Goal: Task Accomplishment & Management: Use online tool/utility

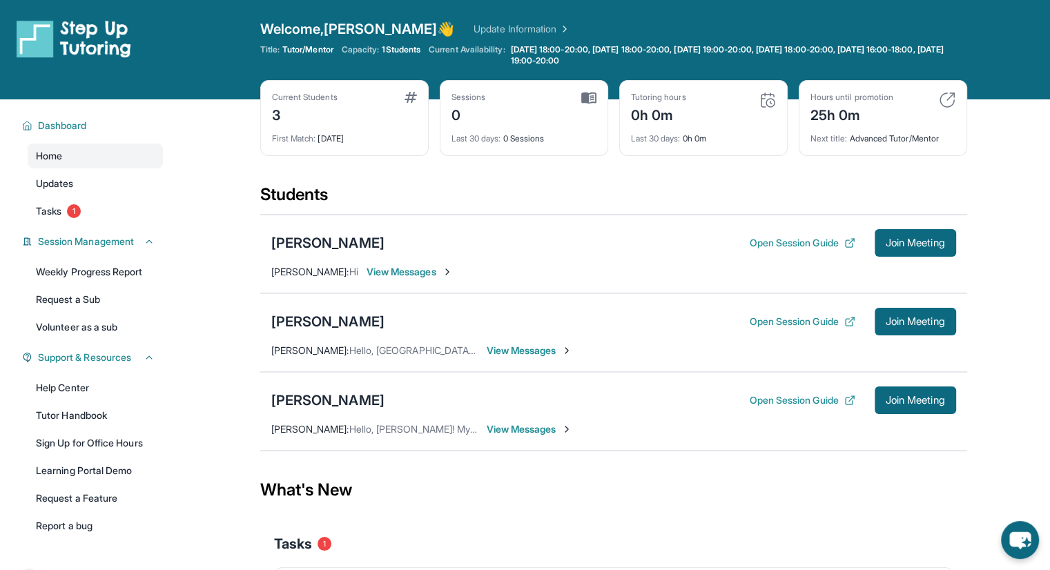
click at [541, 440] on div "Brielle Fauolo Open Session Guide Join Meeting Logan Tun : Hello, Rodnique! My …" at bounding box center [613, 411] width 707 height 79
click at [534, 431] on span "View Messages" at bounding box center [530, 430] width 86 height 14
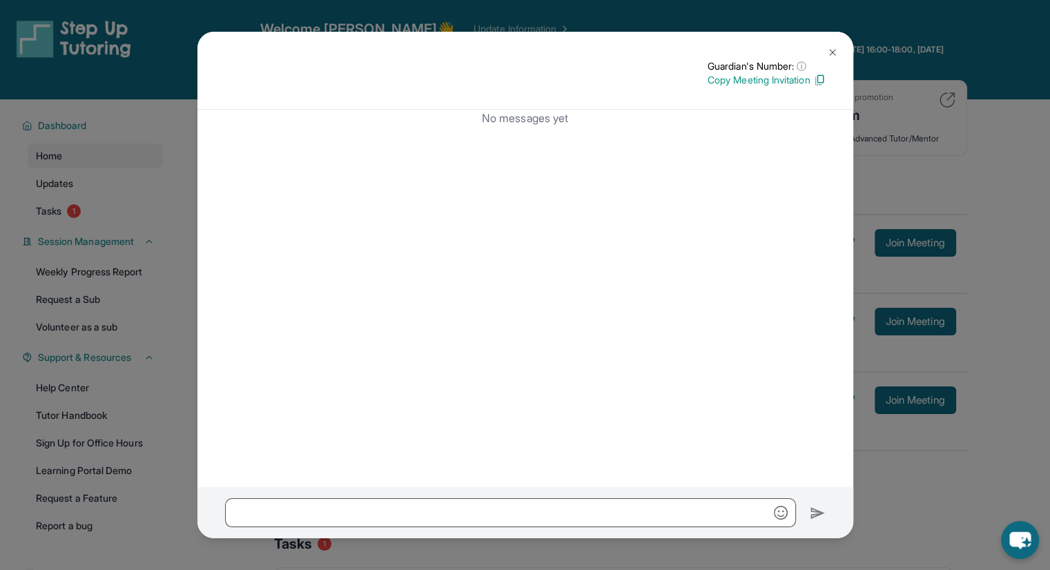
scroll to position [136, 0]
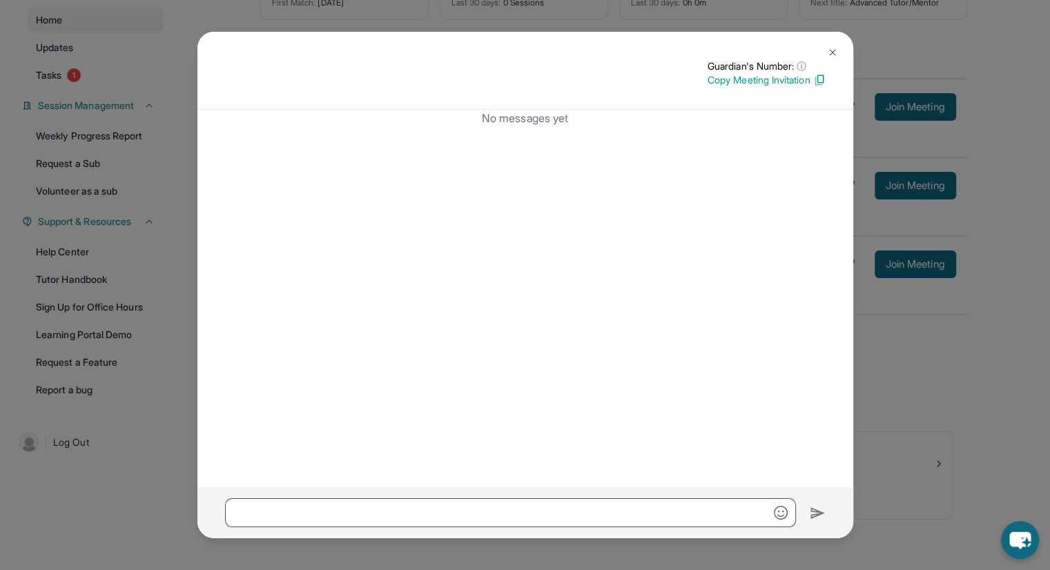
click at [838, 50] on button at bounding box center [833, 53] width 28 height 28
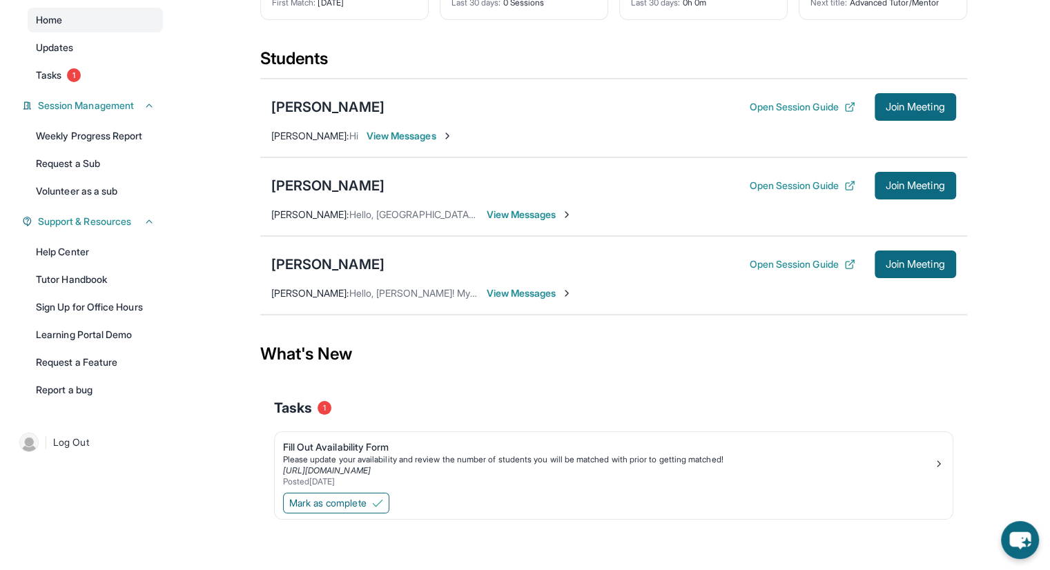
click at [527, 289] on span "View Messages" at bounding box center [530, 294] width 86 height 14
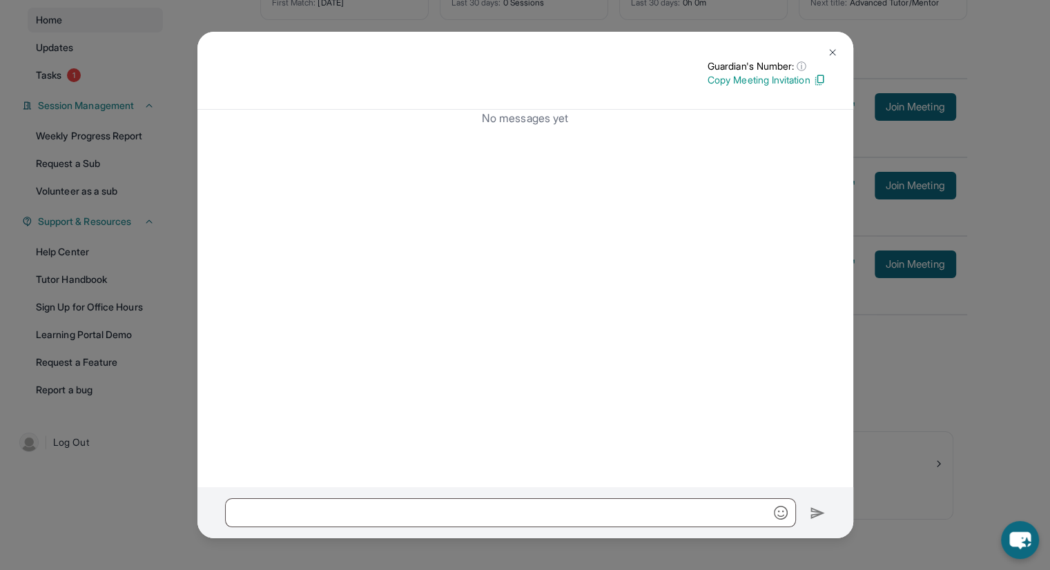
click at [838, 58] on button at bounding box center [833, 53] width 28 height 28
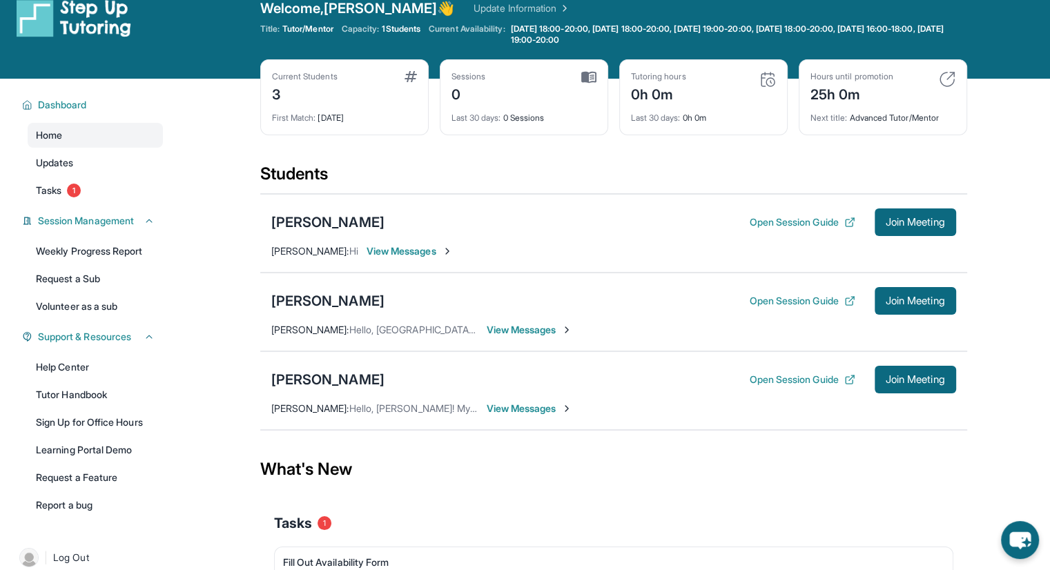
scroll to position [0, 0]
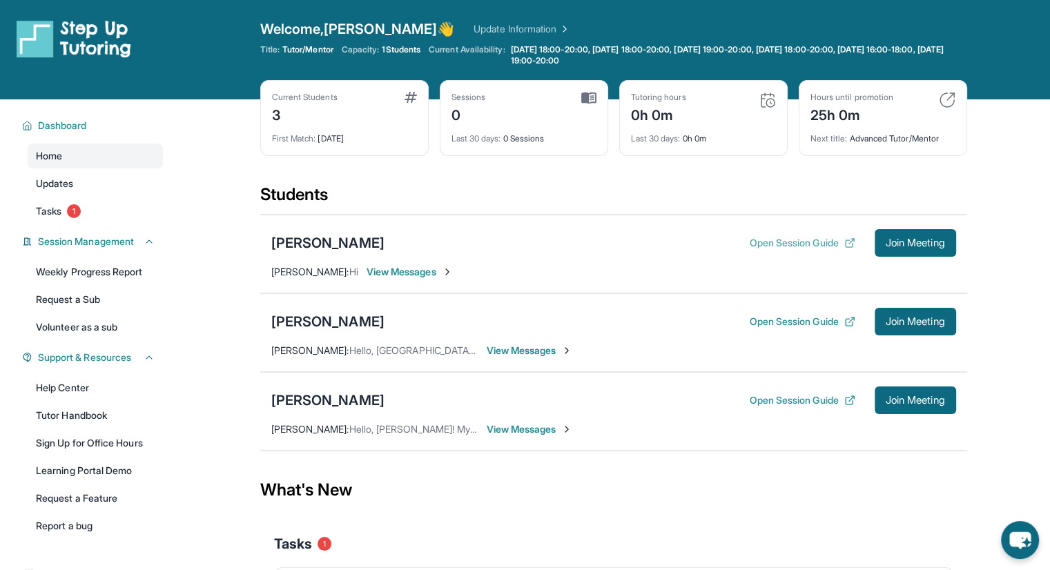
click at [805, 240] on button "Open Session Guide" at bounding box center [802, 243] width 106 height 14
click at [55, 44] on img at bounding box center [74, 38] width 115 height 39
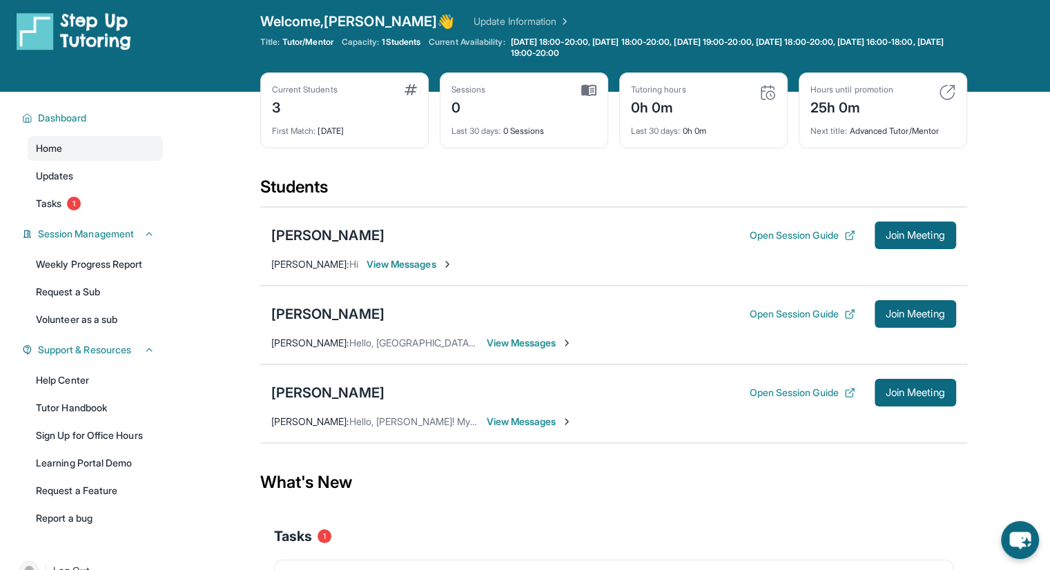
scroll to position [8, 0]
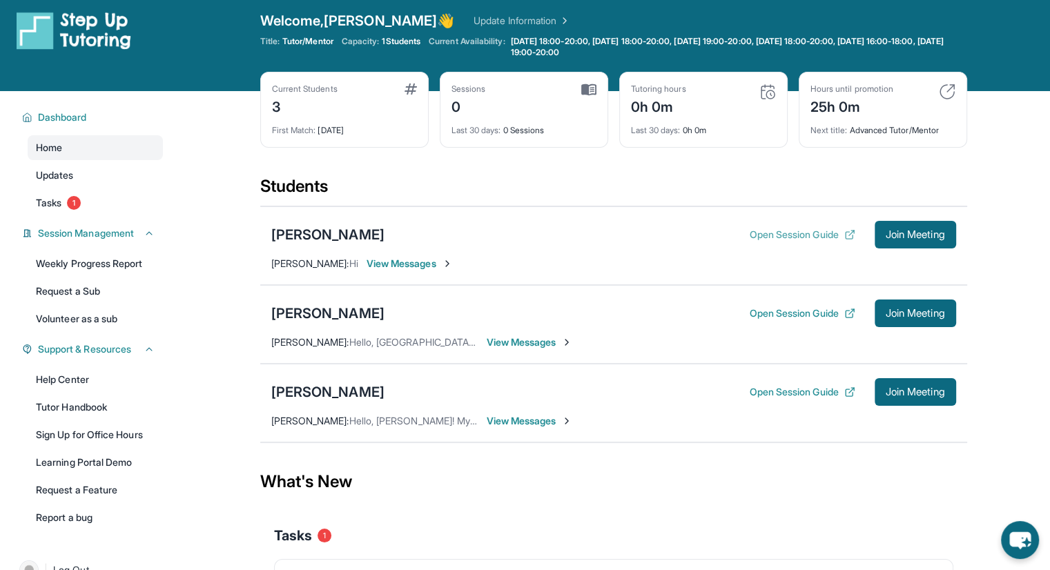
click at [849, 234] on icon at bounding box center [849, 234] width 11 height 11
click at [150, 458] on link "Learning Portal Demo" at bounding box center [95, 462] width 135 height 25
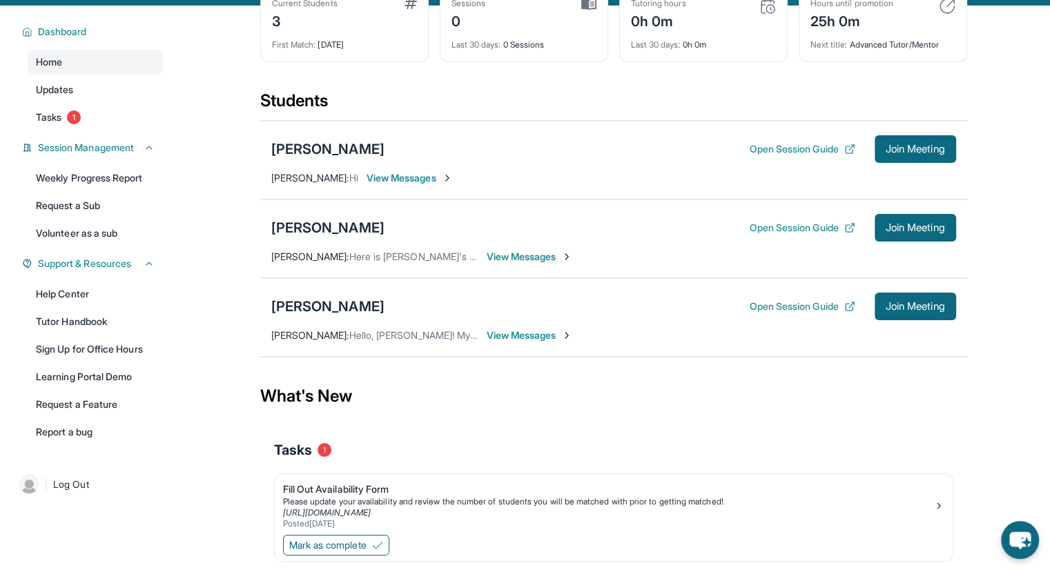
scroll to position [97, 0]
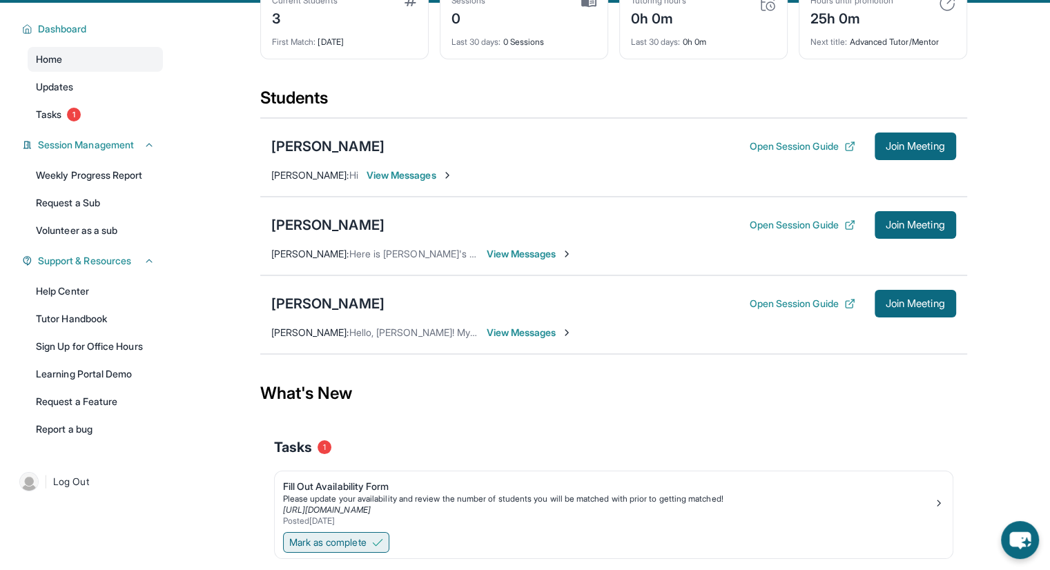
click at [374, 535] on button "Mark as complete" at bounding box center [336, 542] width 106 height 21
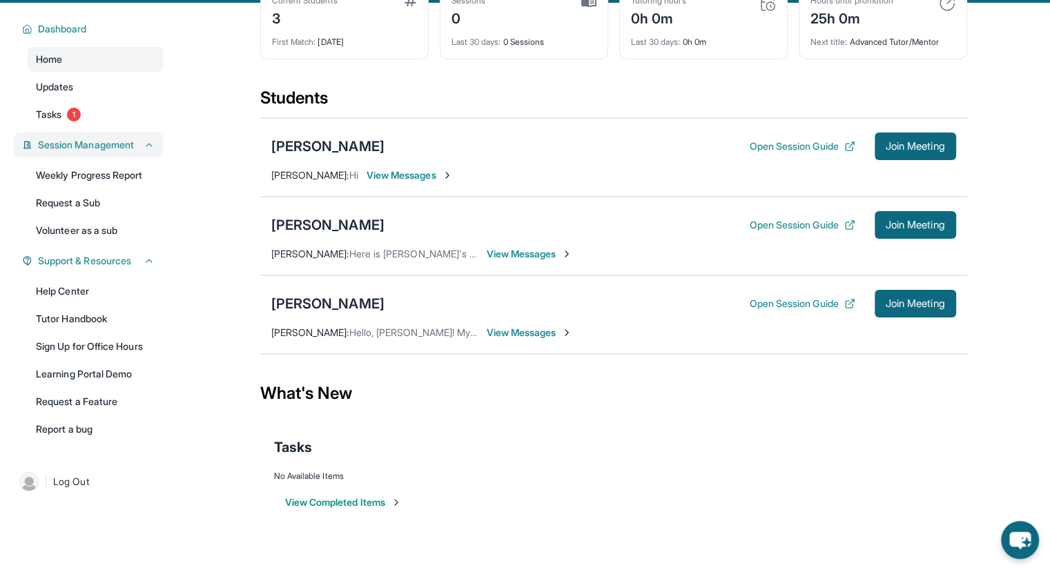
scroll to position [0, 0]
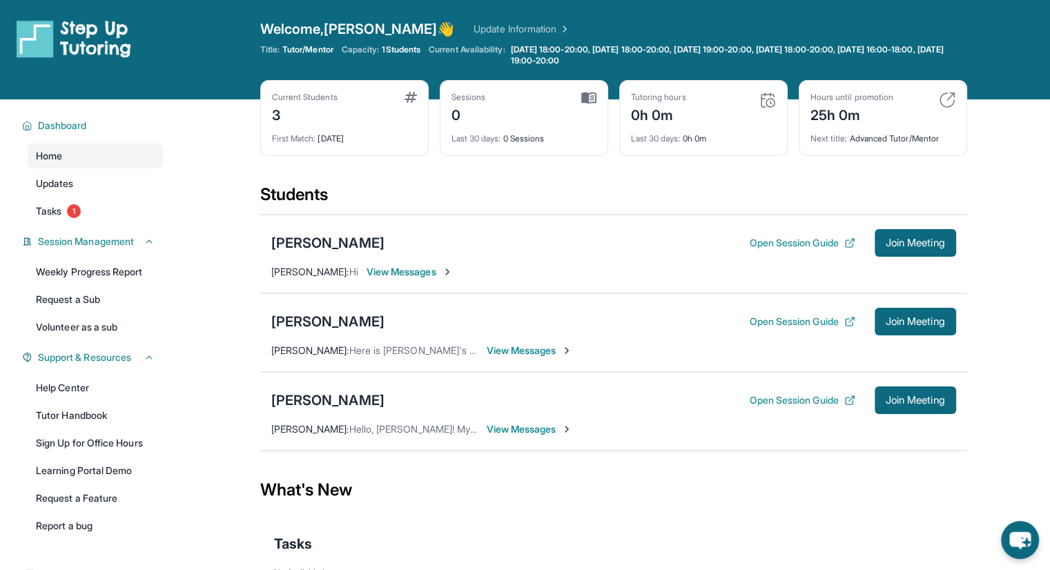
click at [474, 24] on link "Update Information" at bounding box center [522, 29] width 97 height 14
click at [886, 323] on span "Join Meeting" at bounding box center [915, 322] width 59 height 8
click at [330, 318] on div "[PERSON_NAME]" at bounding box center [327, 321] width 113 height 19
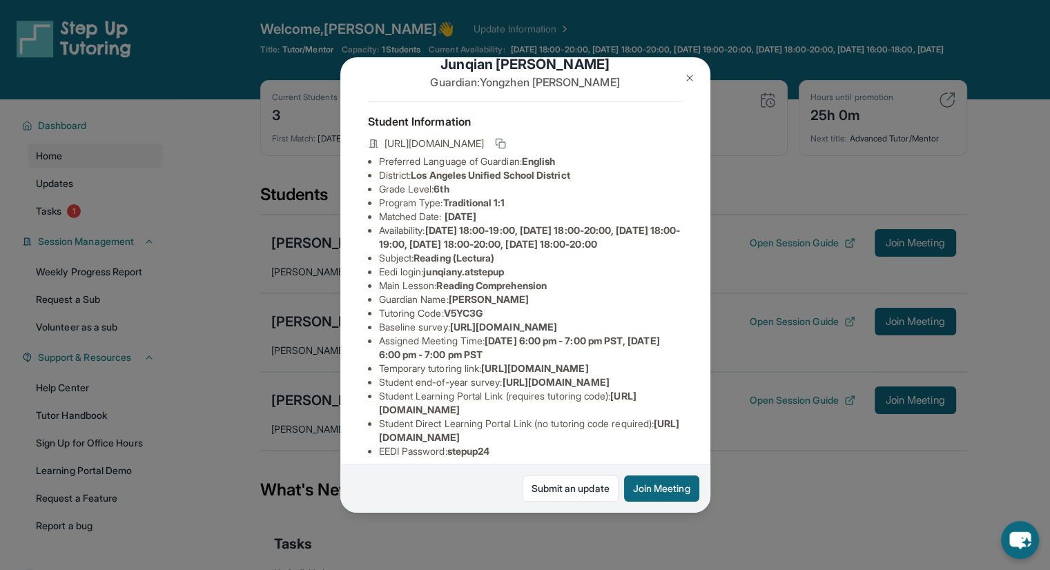
scroll to position [30, 6]
